Goal: Information Seeking & Learning: Learn about a topic

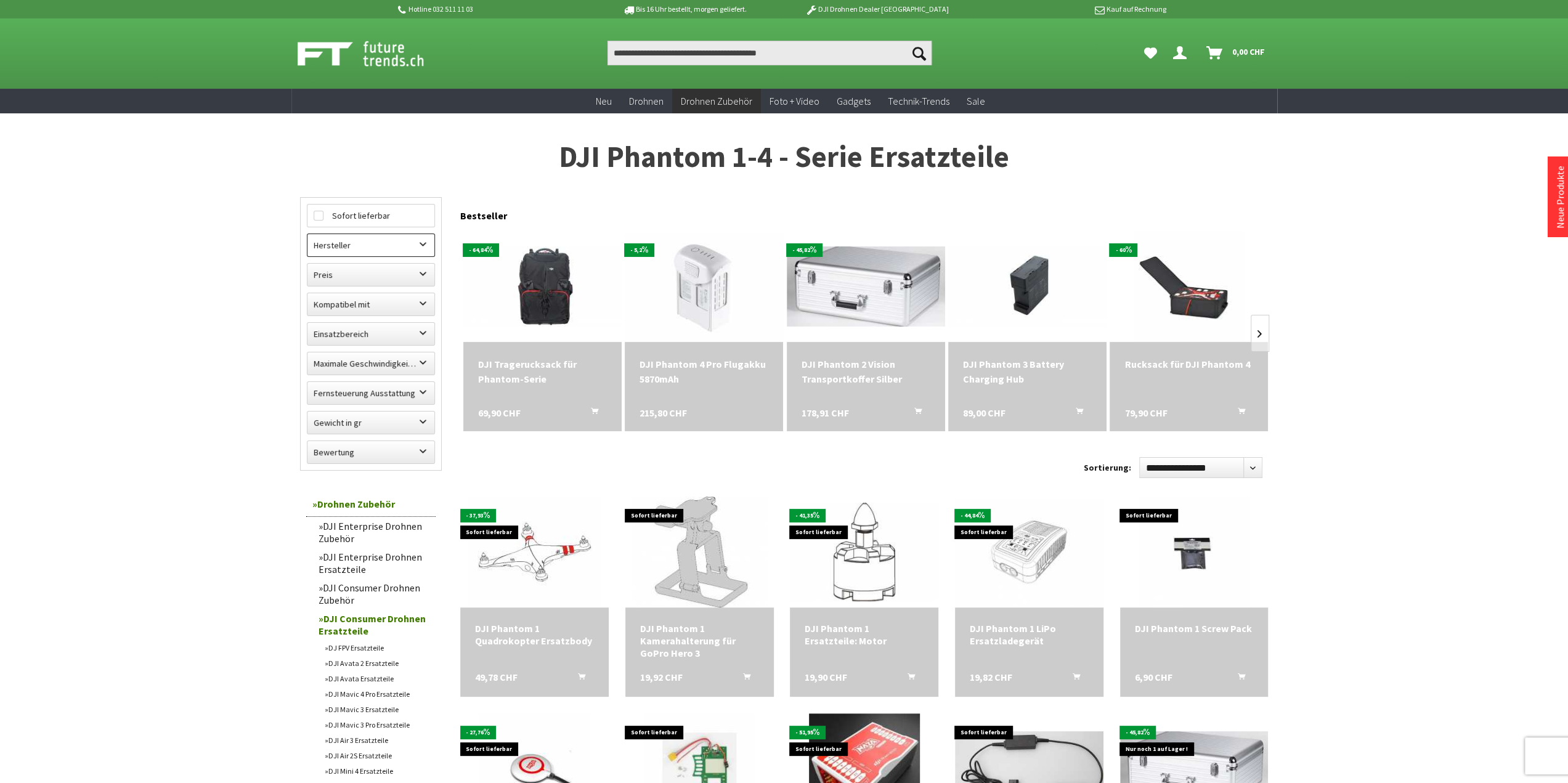
click at [422, 244] on label "Hersteller" at bounding box center [371, 245] width 127 height 22
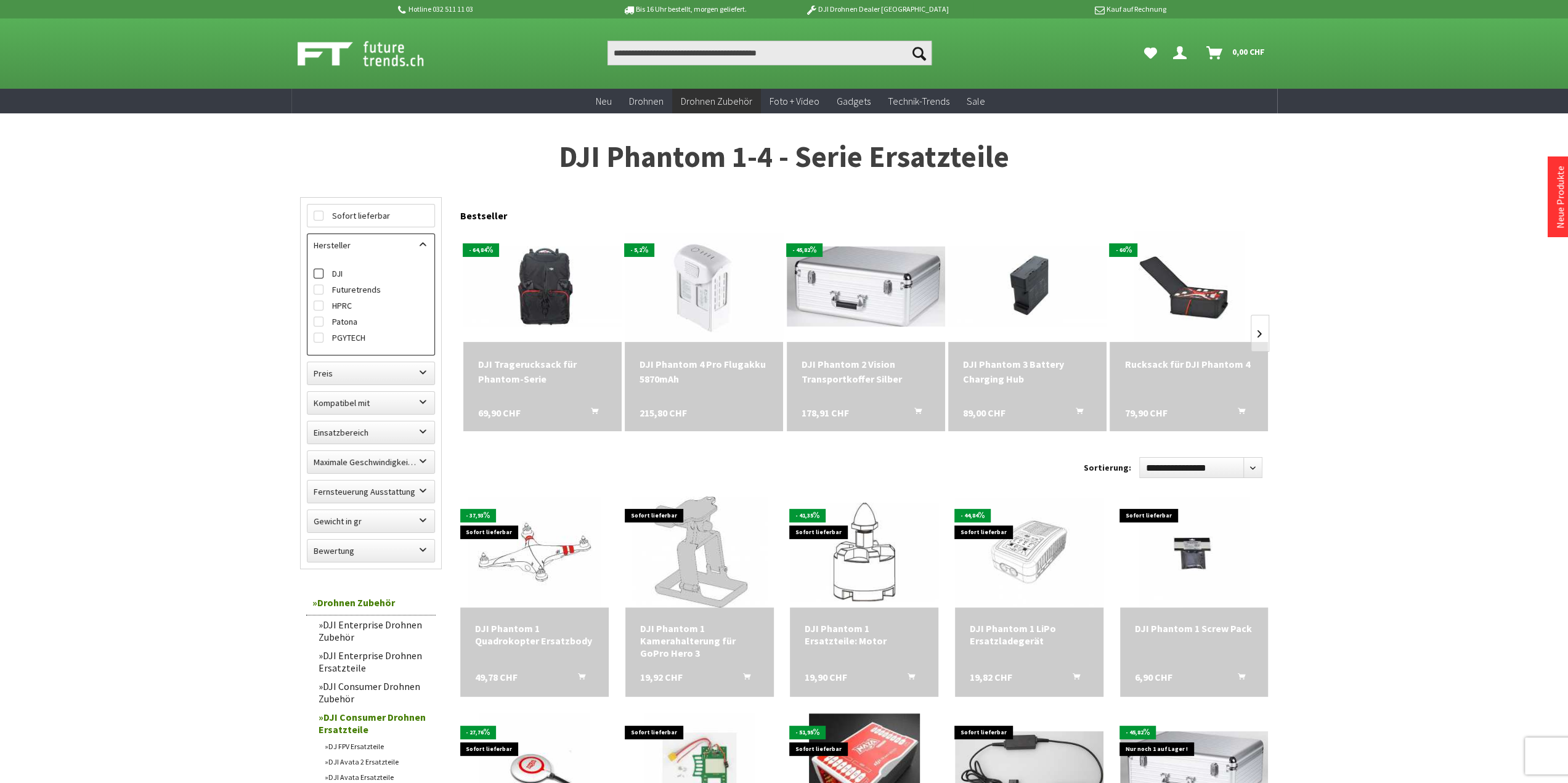
click at [341, 275] on label "DJI" at bounding box center [371, 273] width 115 height 16
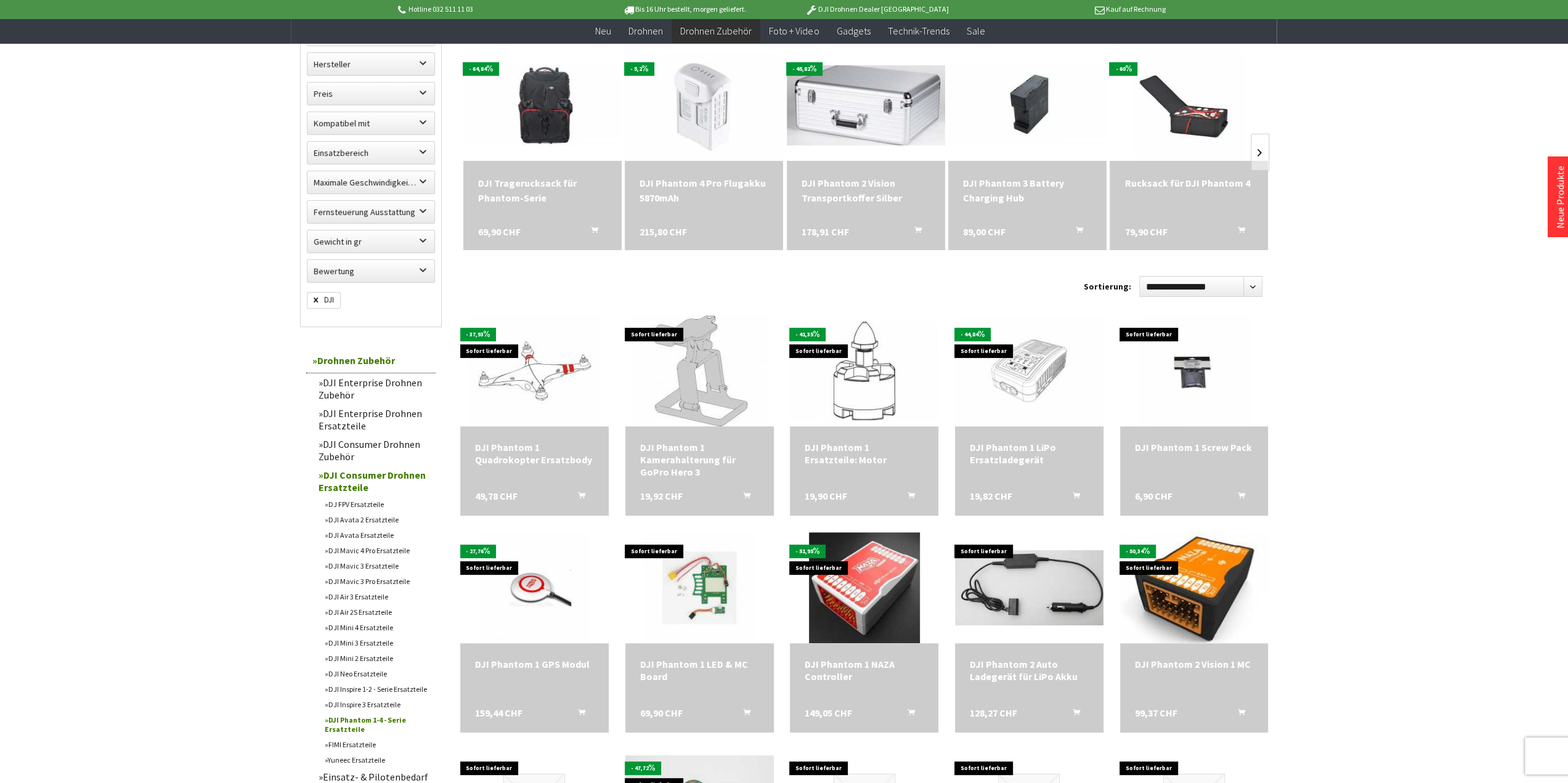
scroll to position [185, 0]
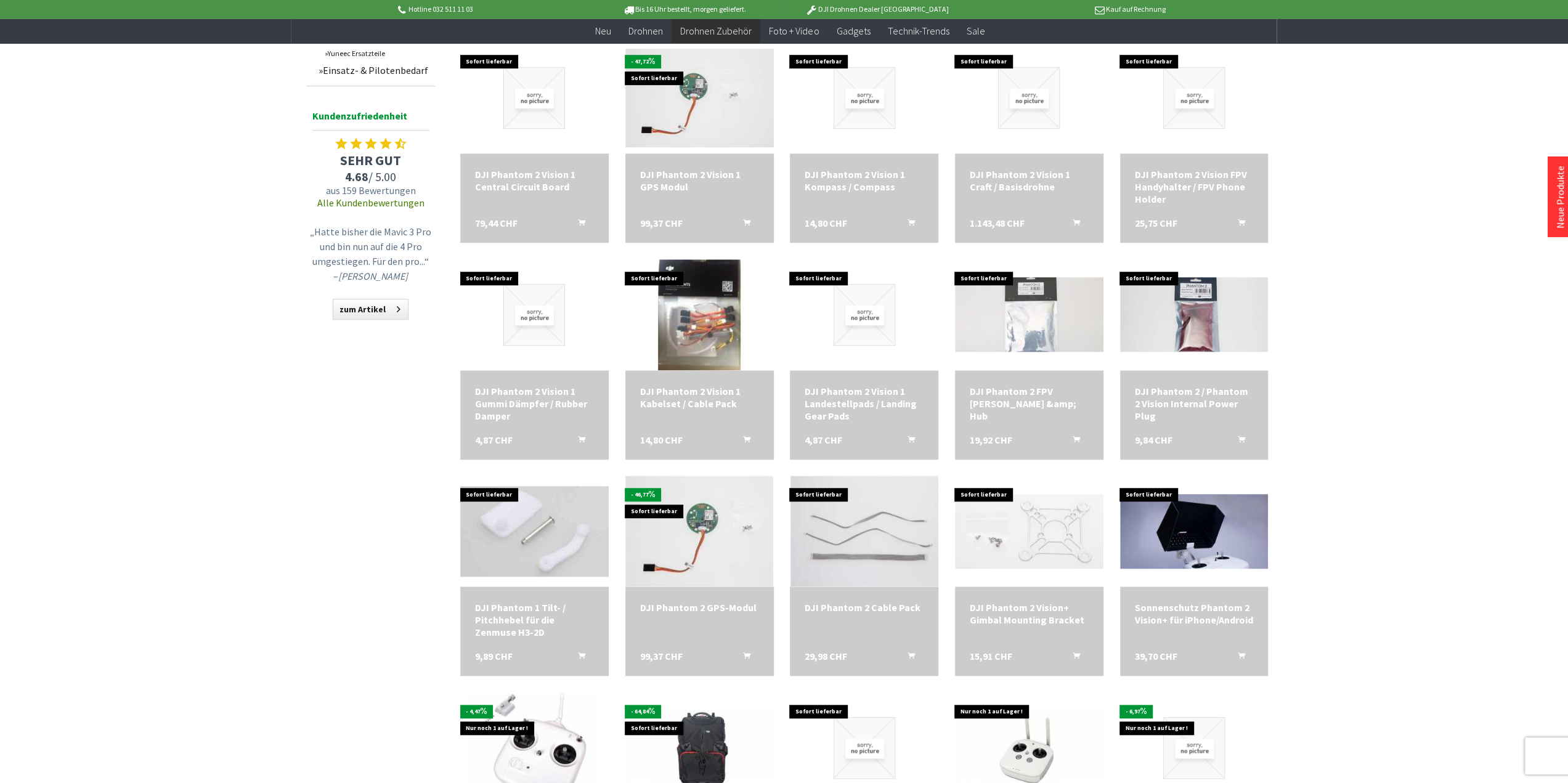
scroll to position [924, 0]
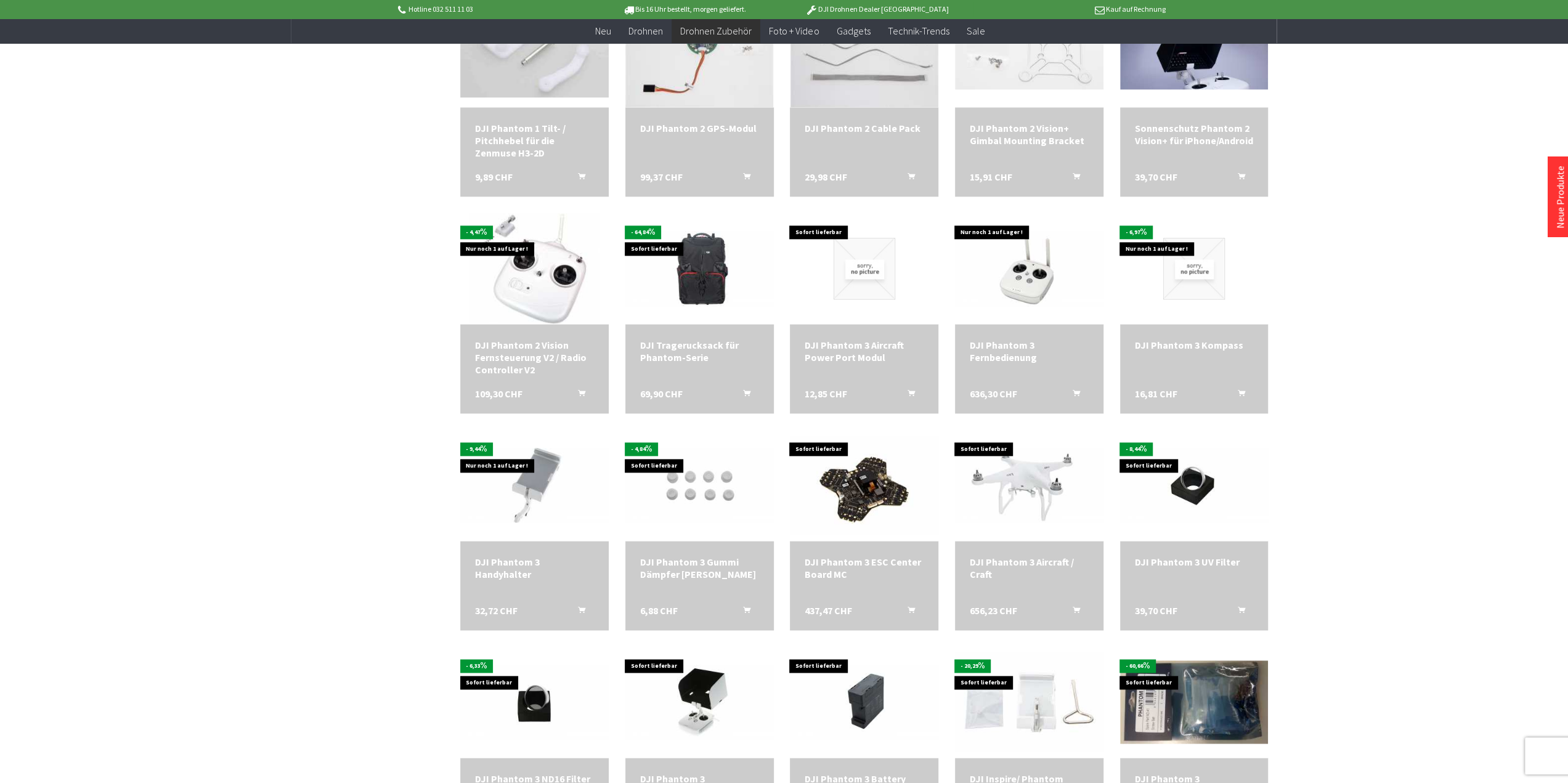
scroll to position [1663, 0]
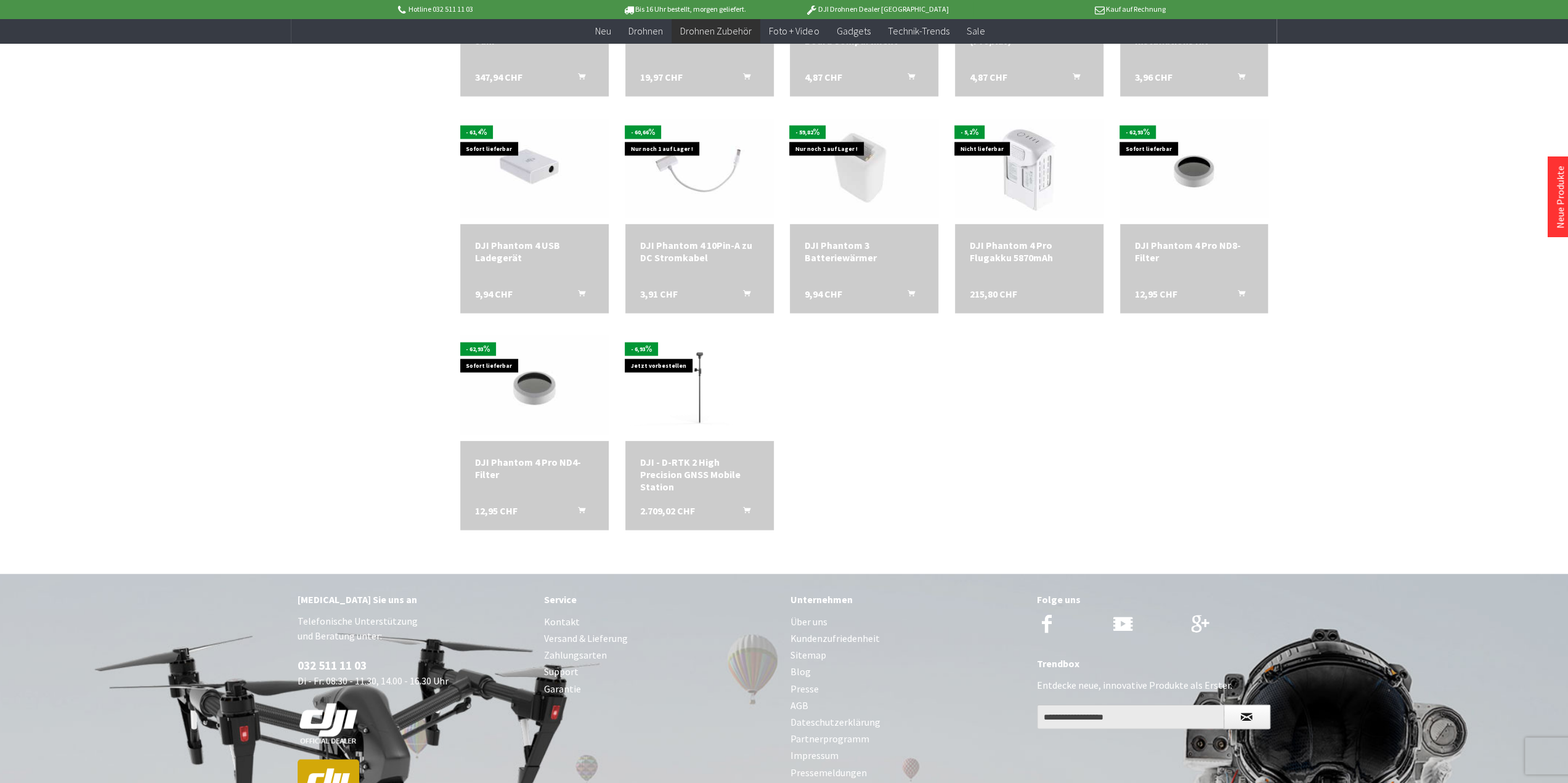
scroll to position [2684, 0]
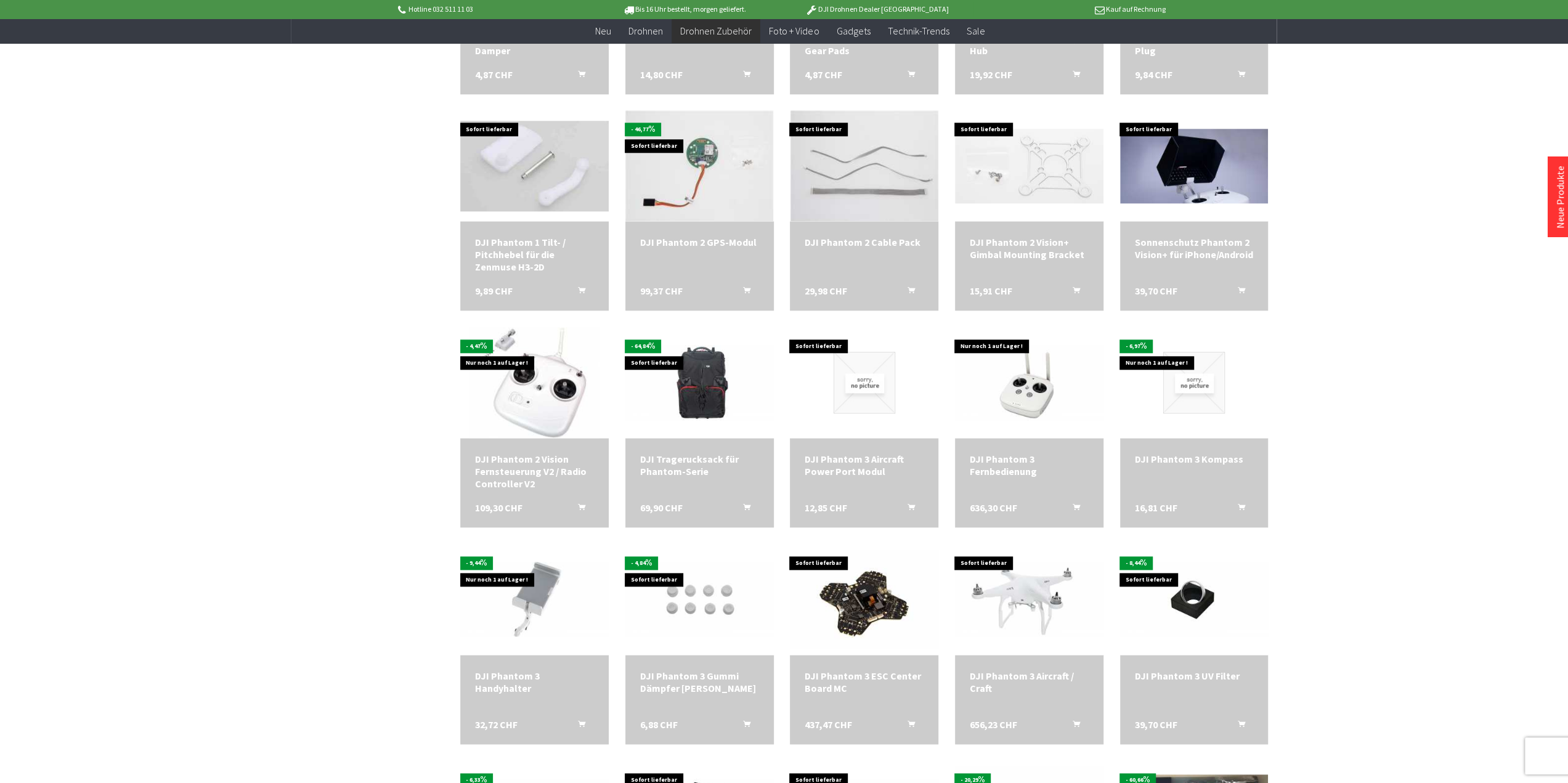
scroll to position [578, 0]
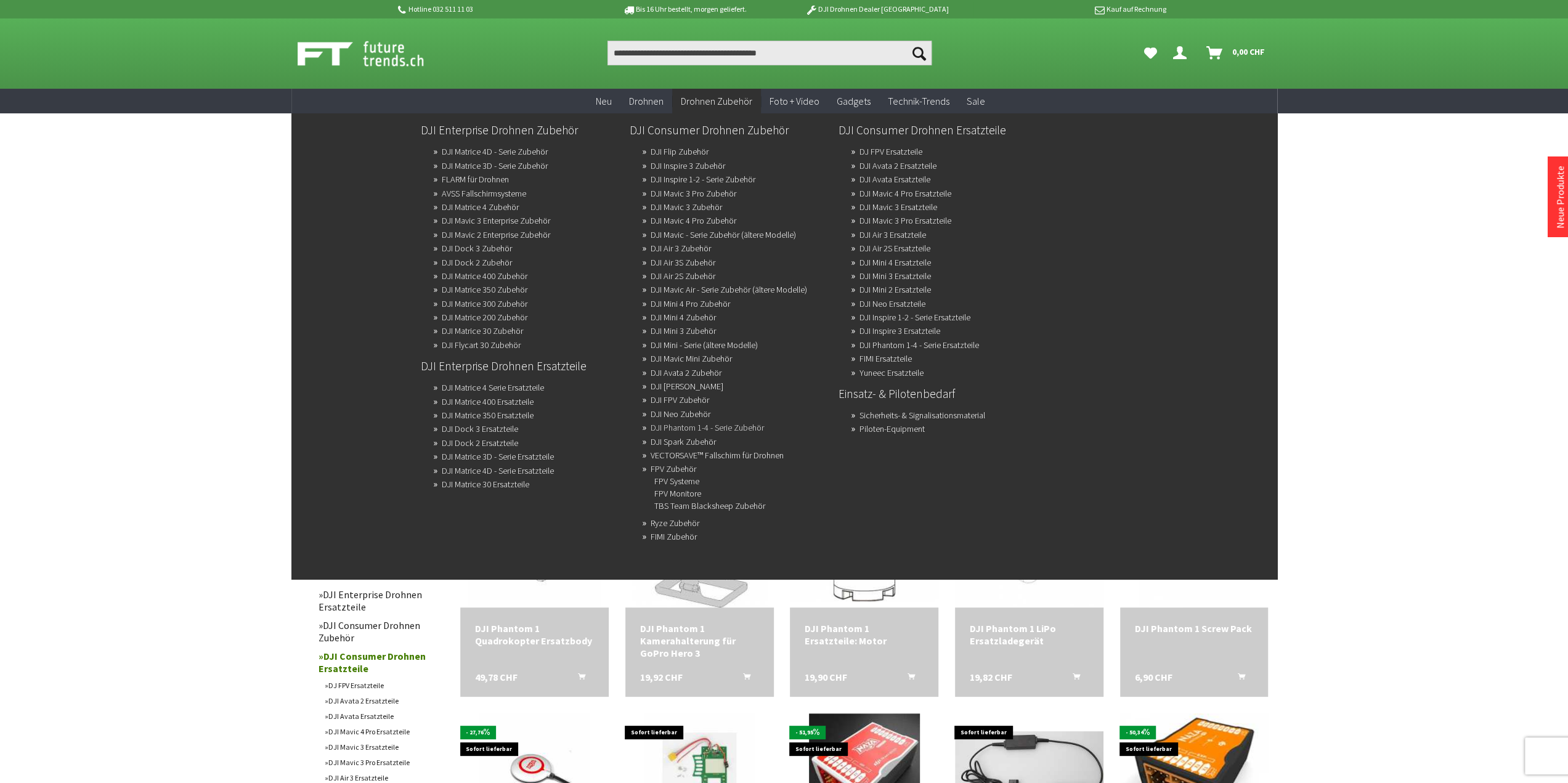
click at [671, 435] on link "DJI Phantom 1-4 - Serie Zubehör" at bounding box center [707, 427] width 113 height 17
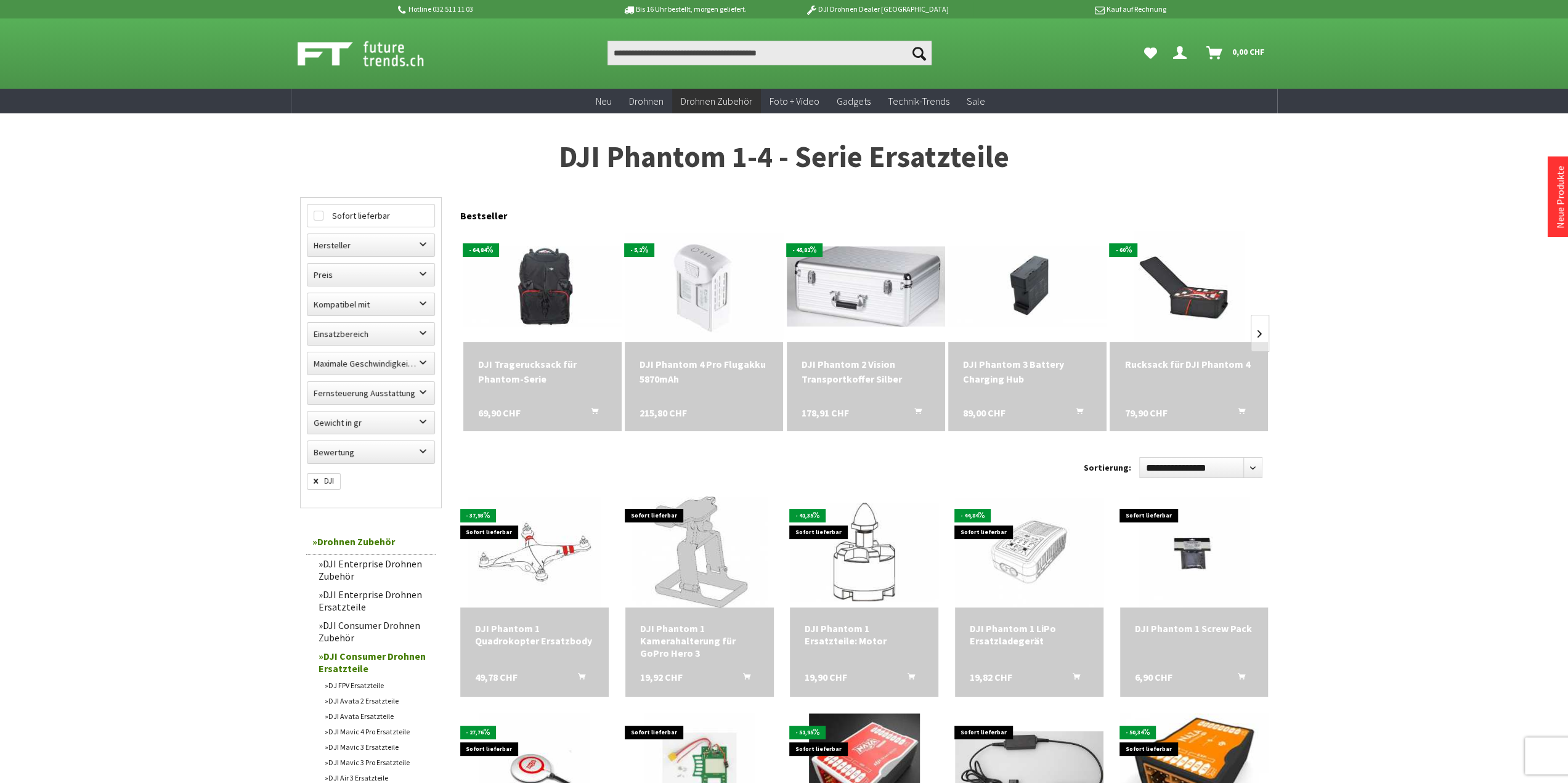
scroll to position [67, 0]
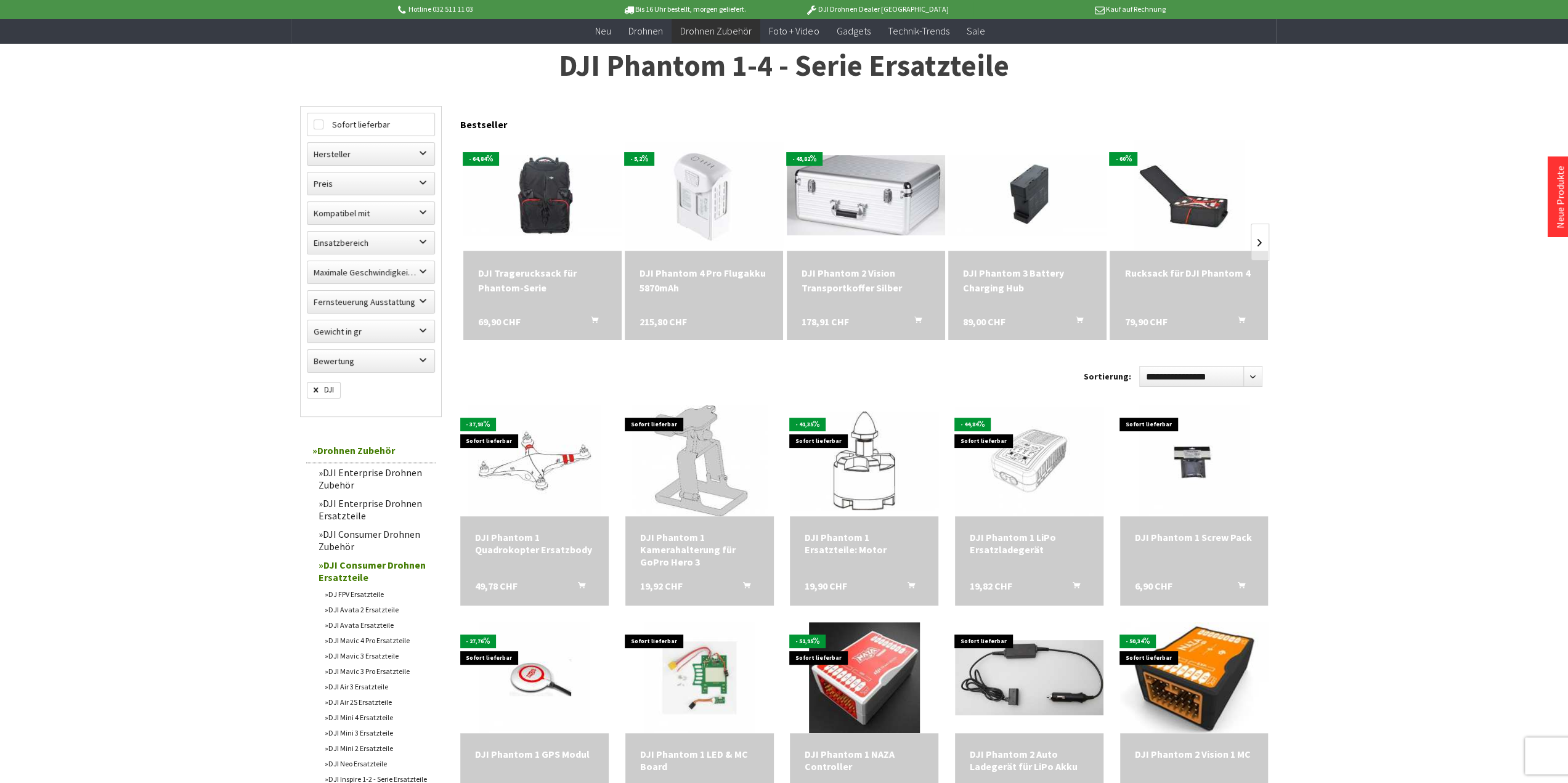
scroll to position [468, 0]
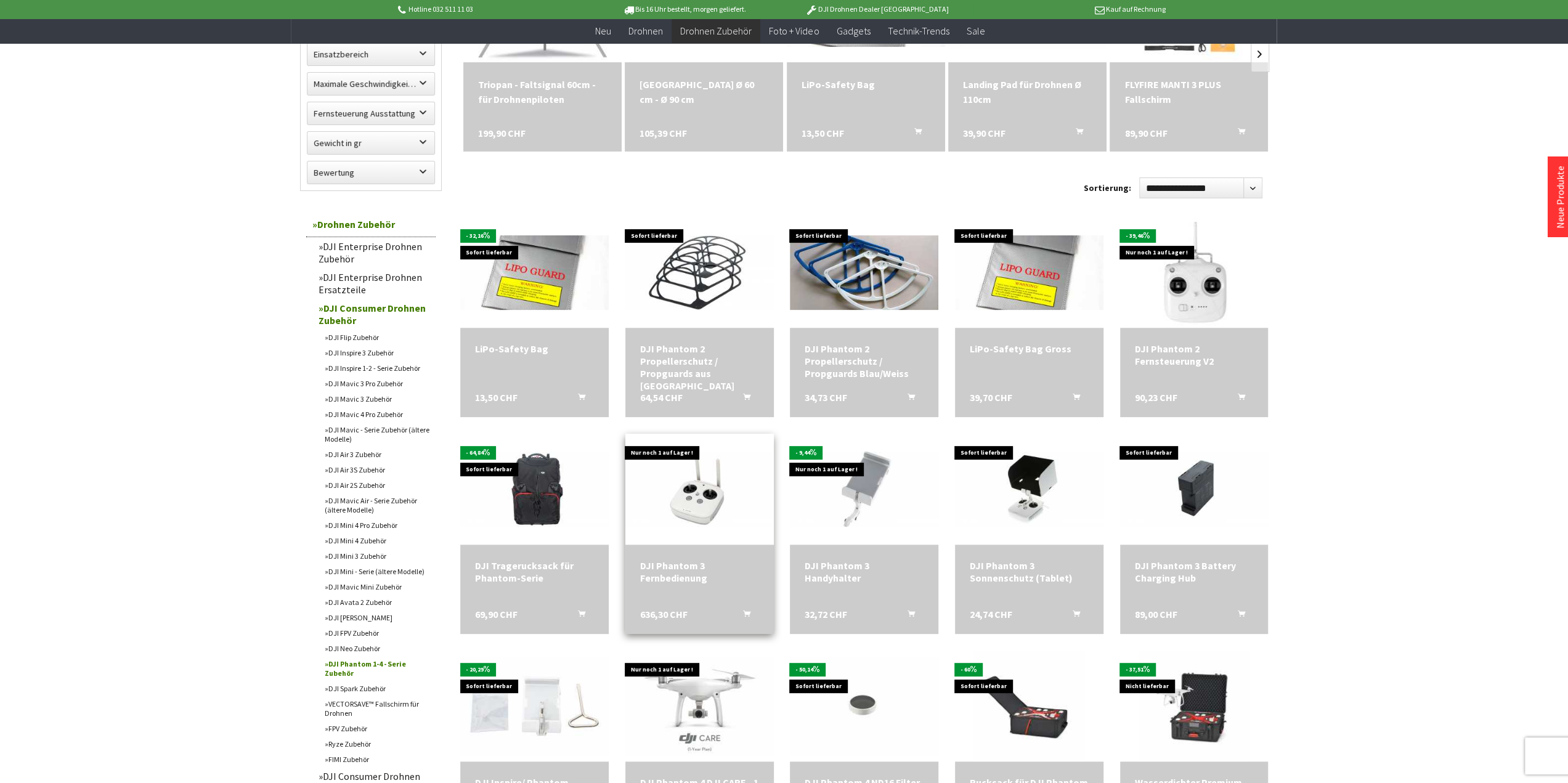
scroll to position [370, 0]
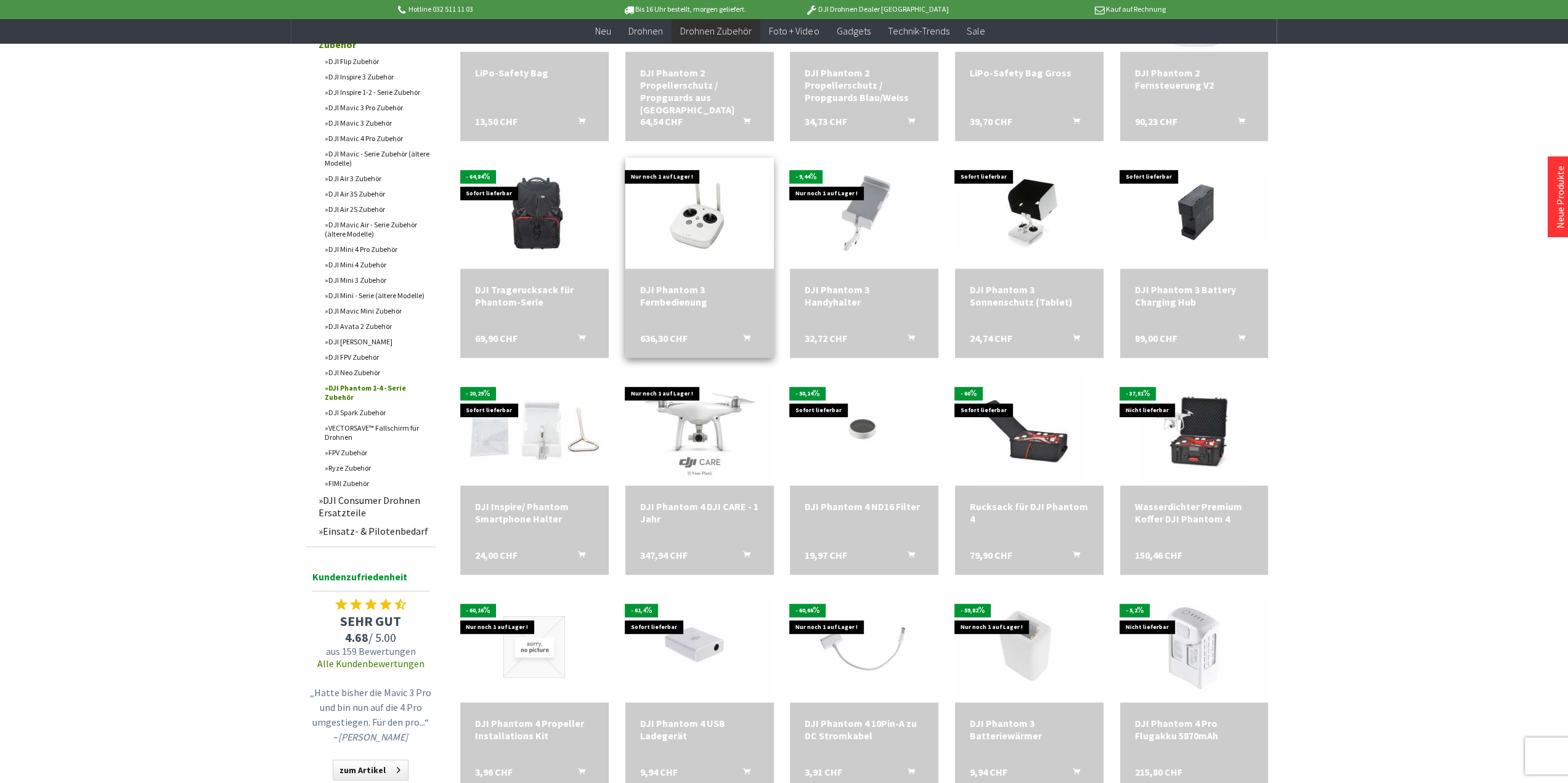
scroll to position [924, 0]
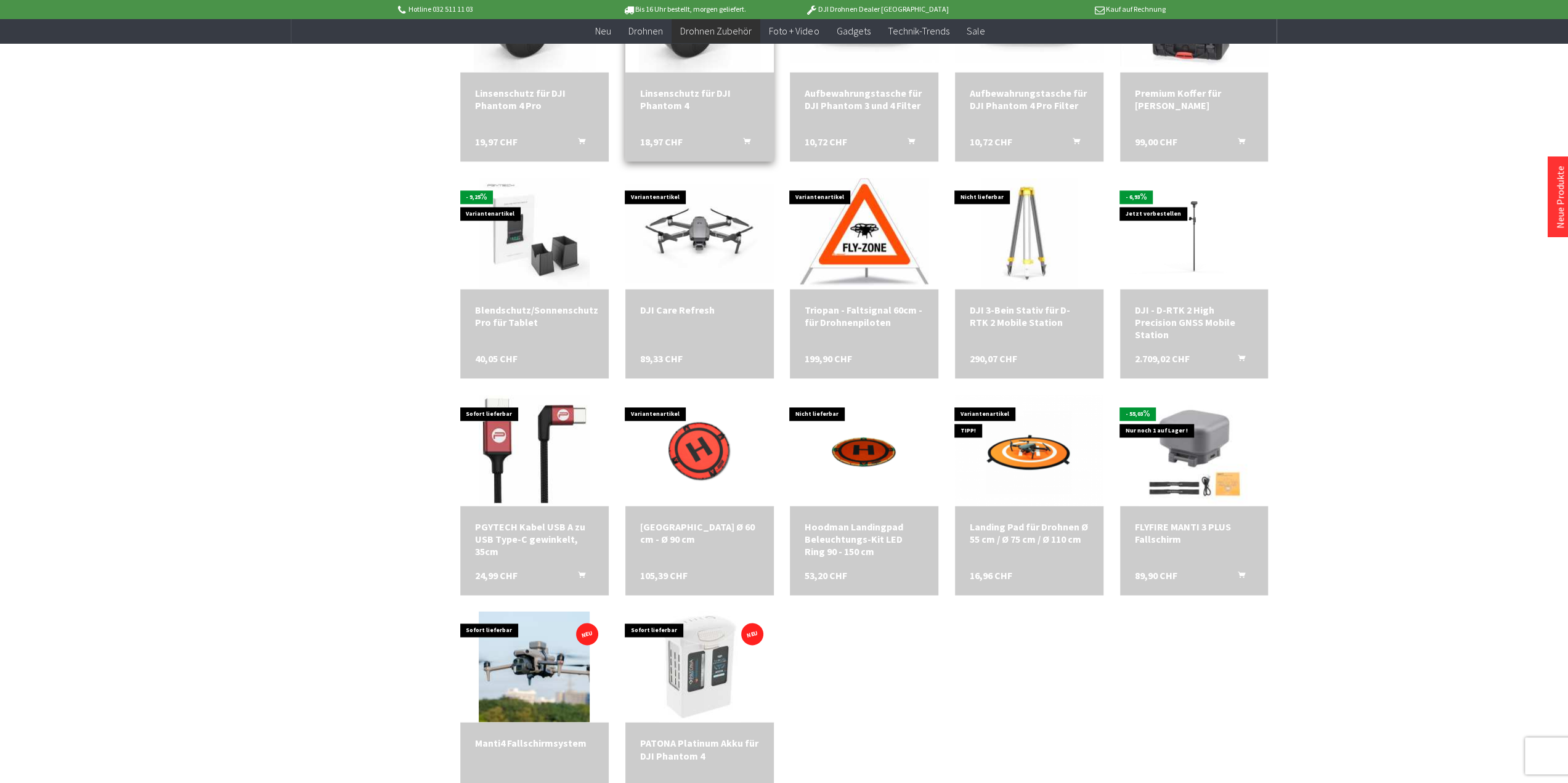
scroll to position [1663, 0]
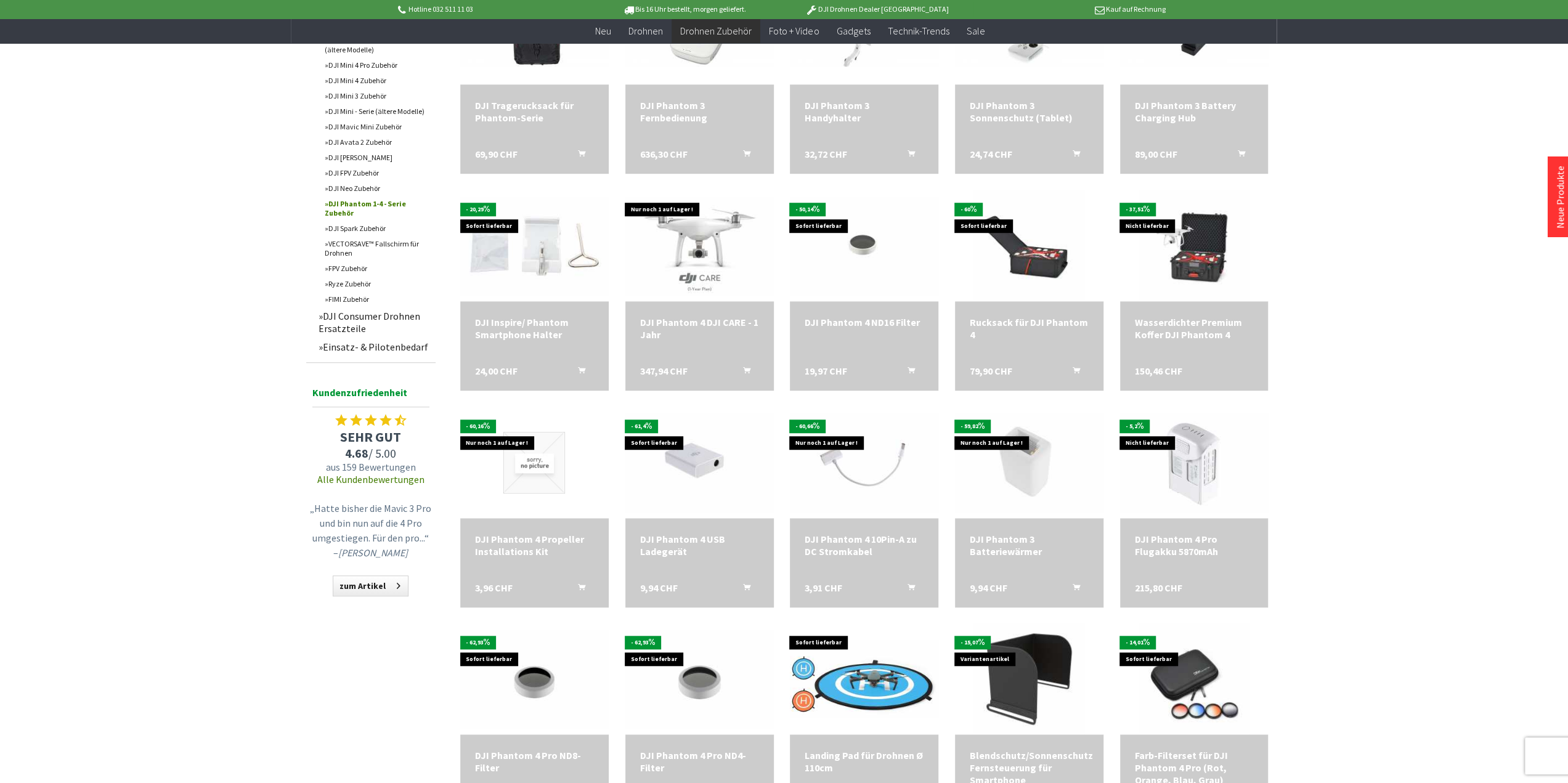
scroll to position [616, 0]
